Goal: Information Seeking & Learning: Learn about a topic

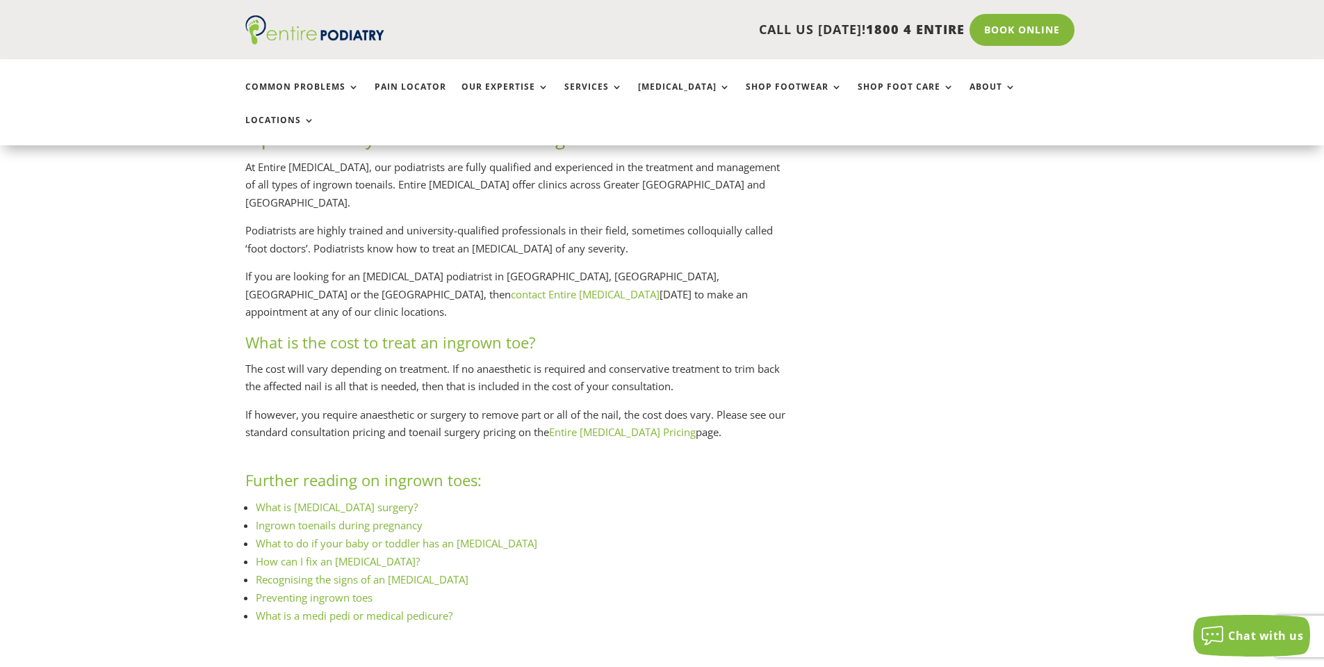
scroll to position [1334, 0]
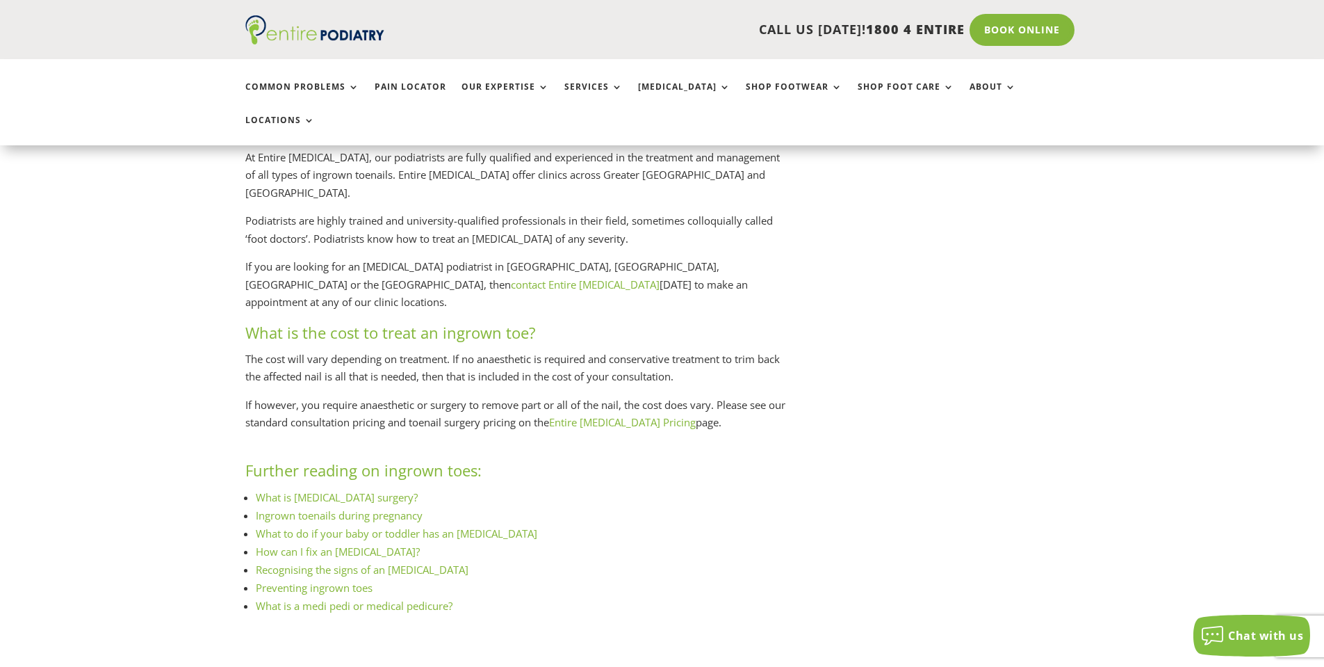
click at [630, 415] on link "Entire Podiatry Pricing" at bounding box center [622, 422] width 147 height 14
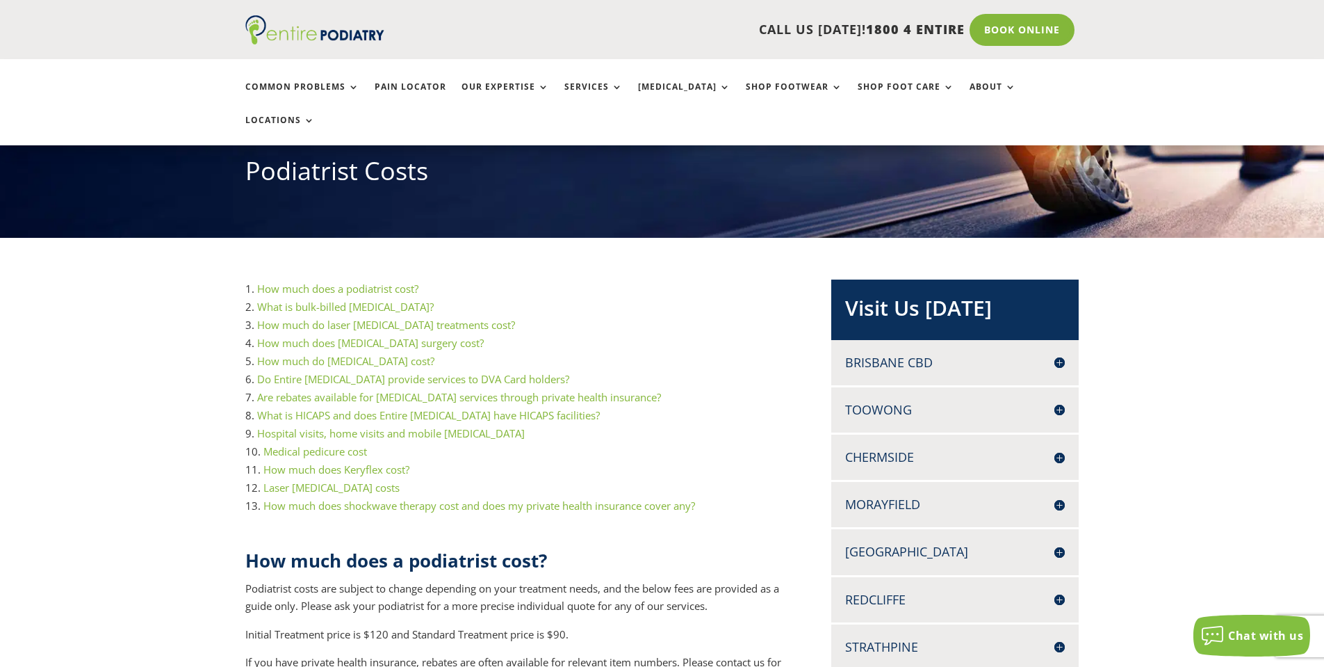
click at [340, 281] on link "How much does a podiatrist cost?" at bounding box center [337, 288] width 161 height 14
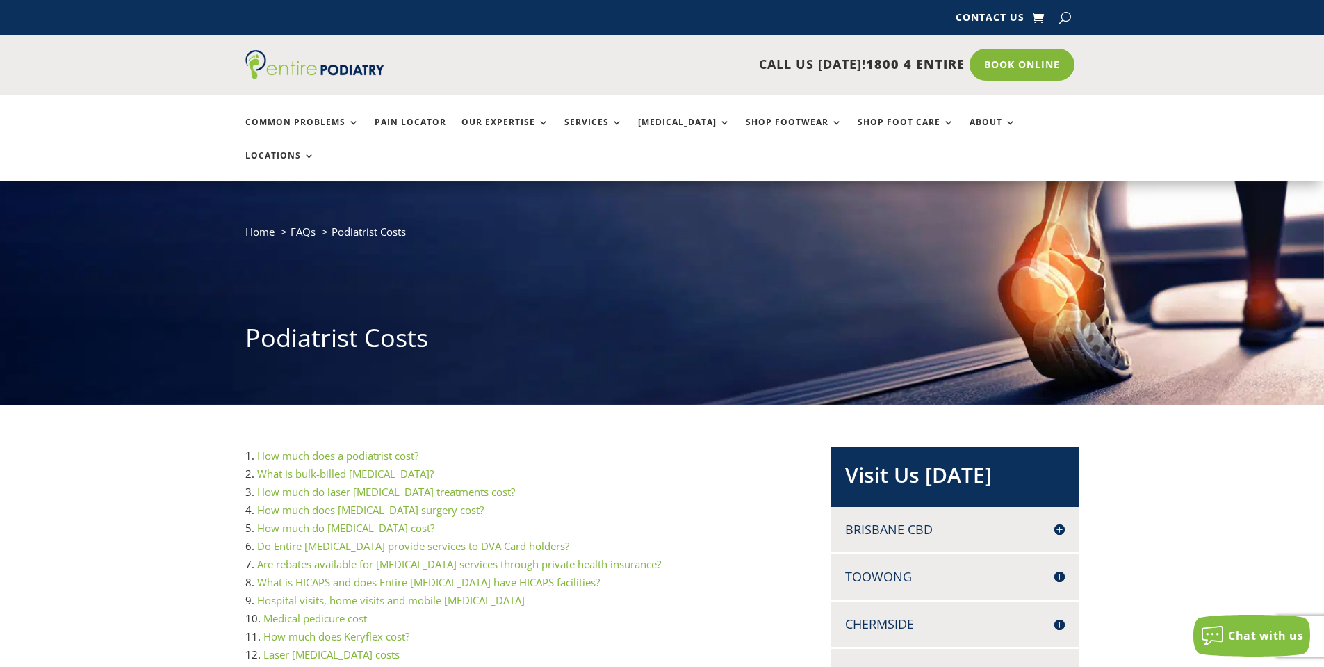
click at [360, 466] on link "What is bulk-billed podiatry?" at bounding box center [345, 473] width 177 height 14
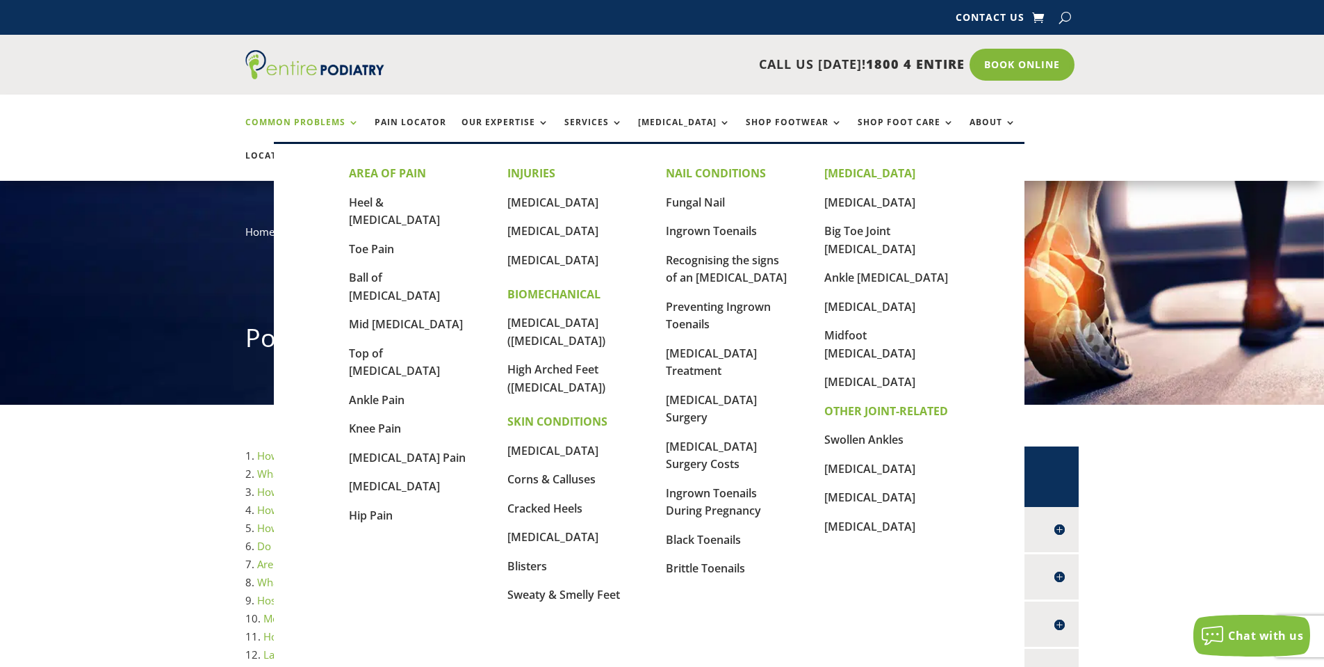
click at [310, 126] on link "Common Problems" at bounding box center [302, 132] width 114 height 30
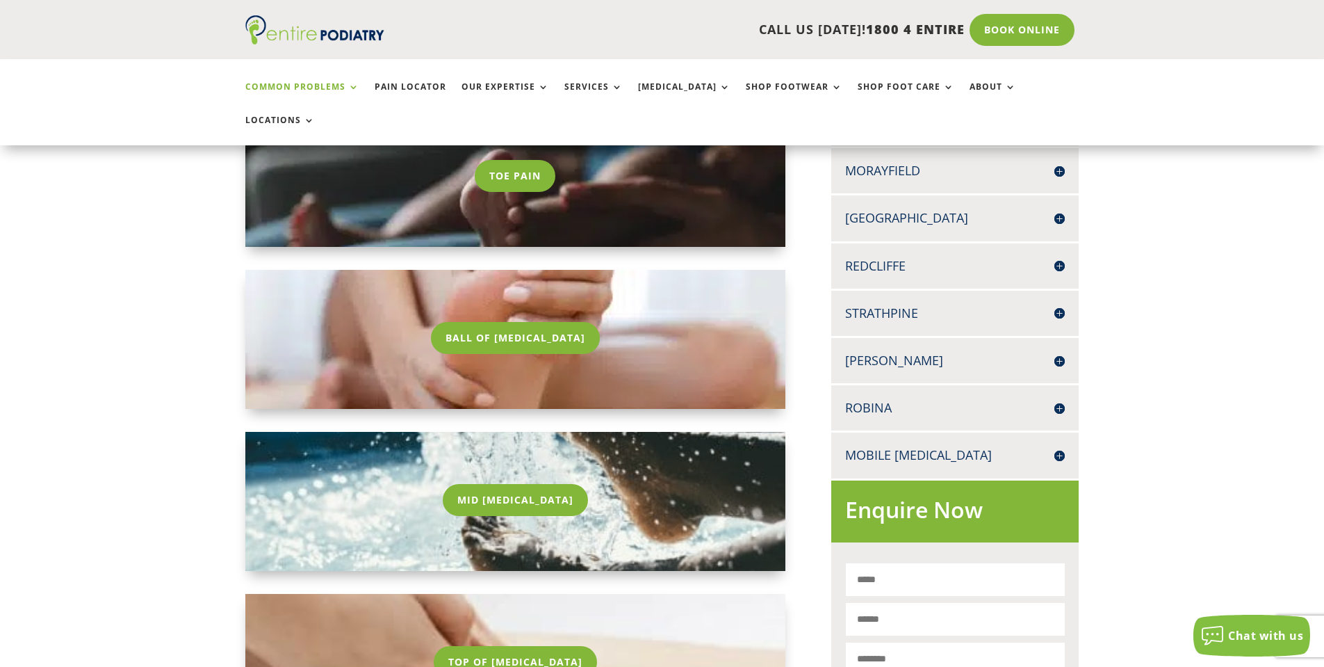
scroll to position [612, 0]
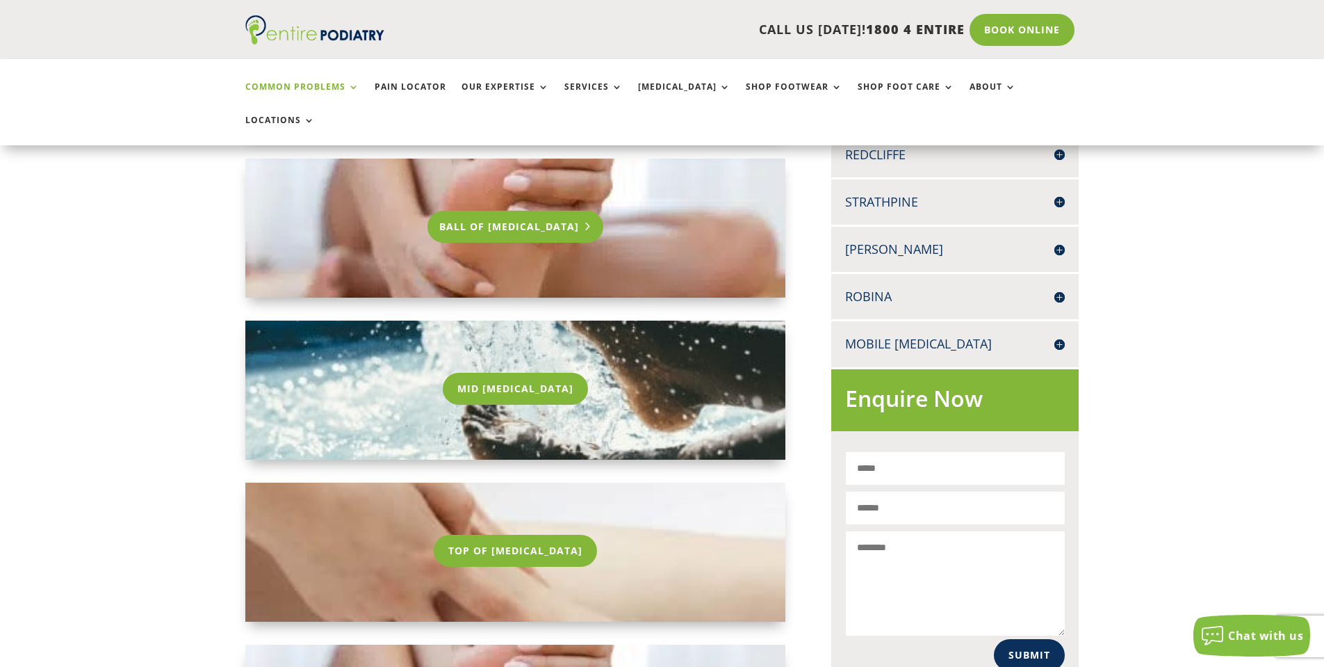
click at [501, 211] on link "Ball Of [MEDICAL_DATA]" at bounding box center [515, 227] width 176 height 32
